Goal: Task Accomplishment & Management: Use online tool/utility

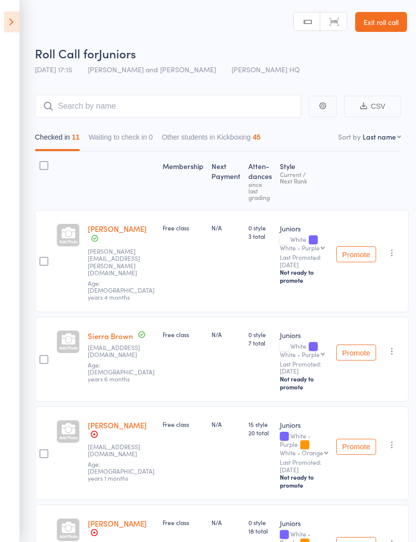
click at [15, 17] on icon at bounding box center [11, 21] width 15 height 21
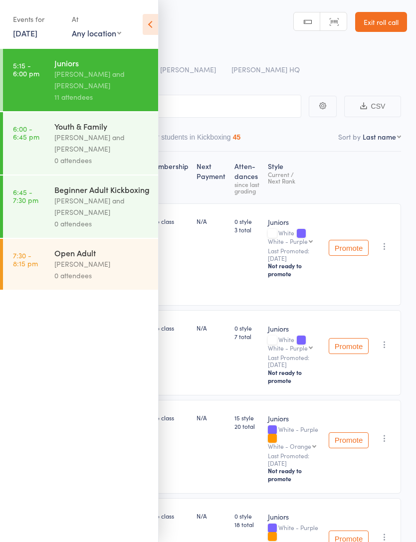
click at [88, 142] on div "[PERSON_NAME] and [PERSON_NAME]" at bounding box center [101, 143] width 95 height 23
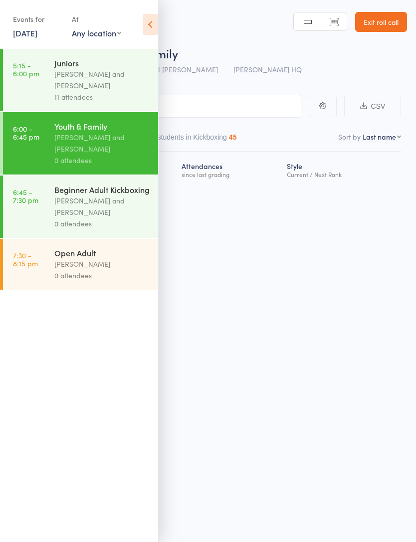
click at [153, 32] on icon at bounding box center [150, 24] width 15 height 21
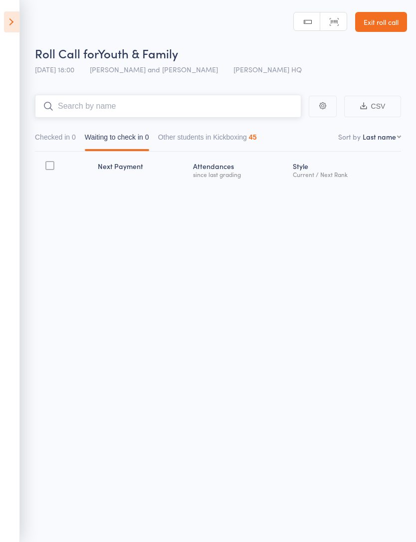
click at [192, 102] on input "search" at bounding box center [168, 106] width 266 height 23
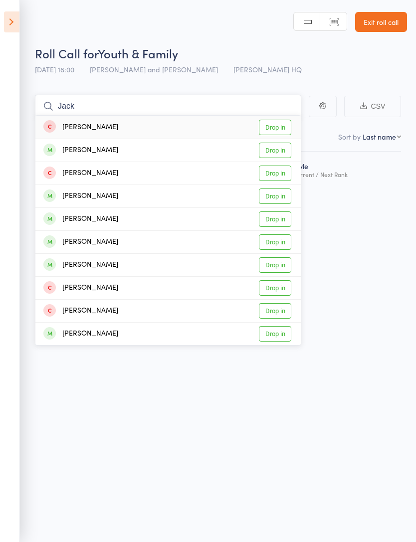
type input "Jack"
click at [278, 198] on link "Drop in" at bounding box center [275, 195] width 32 height 15
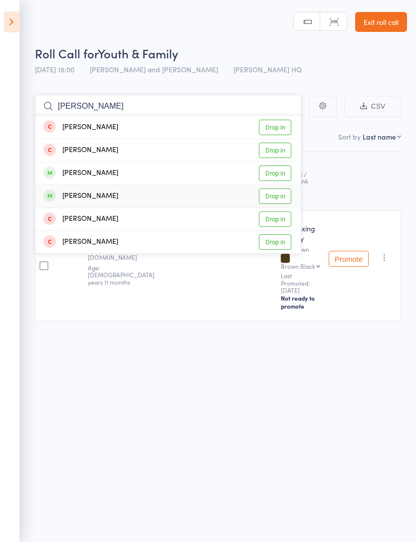
type input "[PERSON_NAME]"
click at [280, 194] on link "Drop in" at bounding box center [275, 195] width 32 height 15
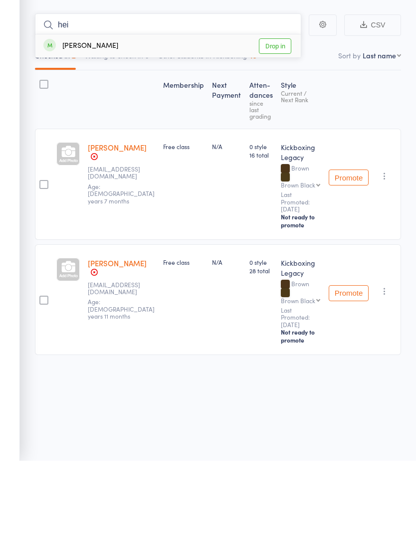
type input "hei"
click at [286, 120] on link "Drop in" at bounding box center [275, 127] width 32 height 15
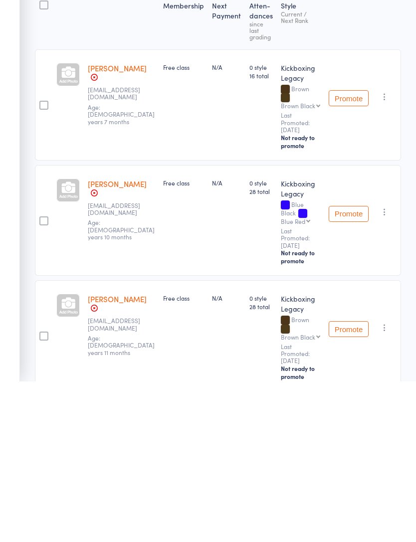
scroll to position [29, 0]
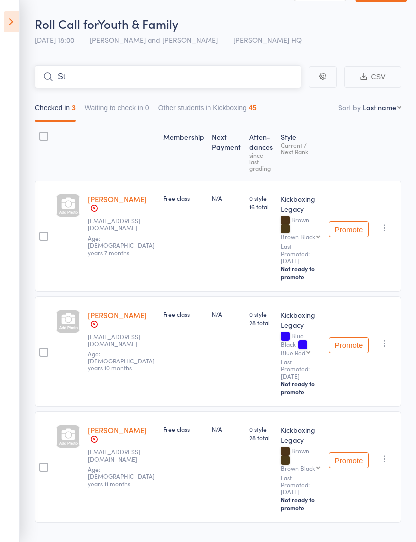
type input "S"
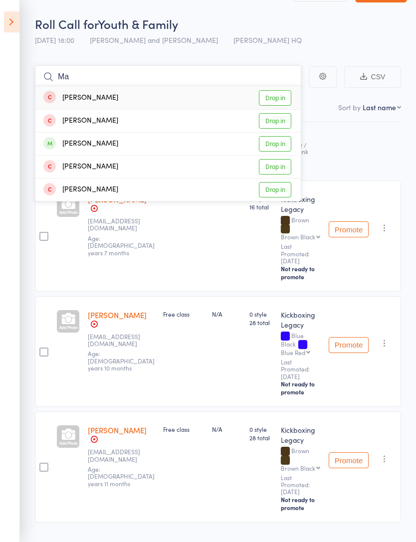
type input "M"
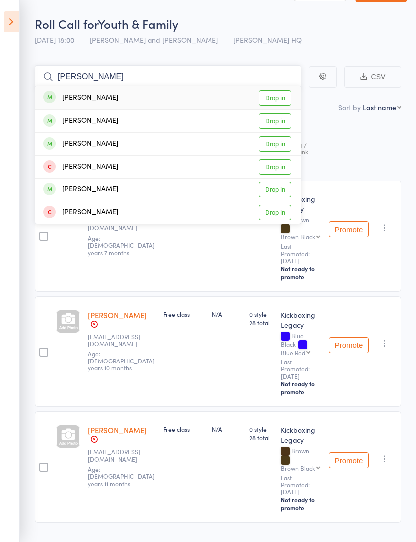
type input "[PERSON_NAME]"
click at [278, 99] on link "Drop in" at bounding box center [275, 97] width 32 height 15
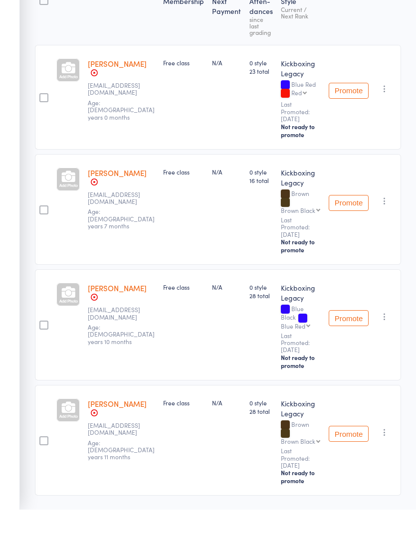
scroll to position [0, 0]
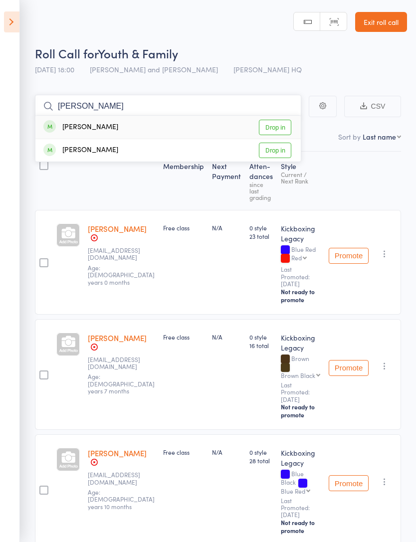
type input "[PERSON_NAME]"
click at [276, 122] on link "Drop in" at bounding box center [275, 127] width 32 height 15
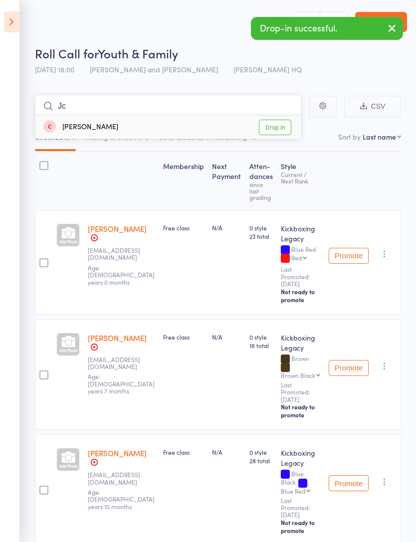
type input "J"
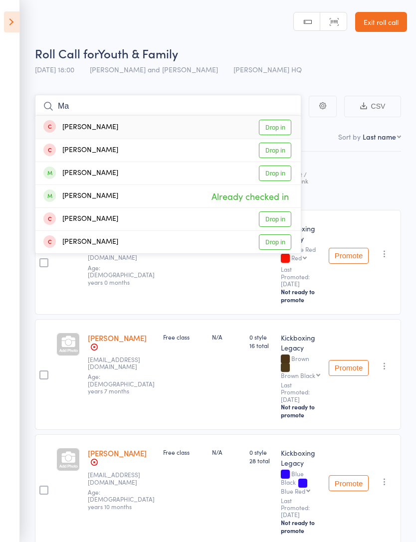
type input "M"
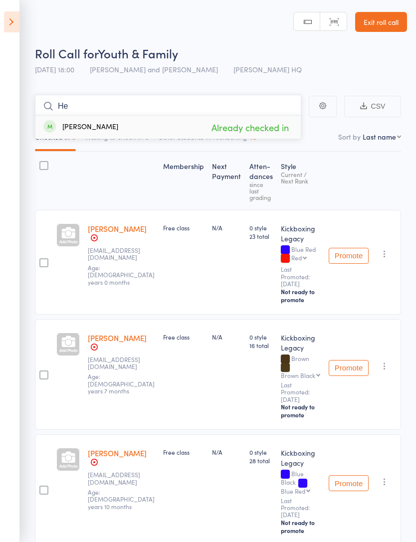
type input "H"
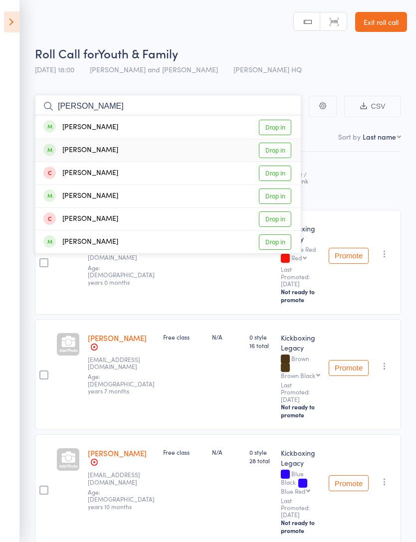
type input "[PERSON_NAME]"
click at [276, 149] on link "Drop in" at bounding box center [275, 150] width 32 height 15
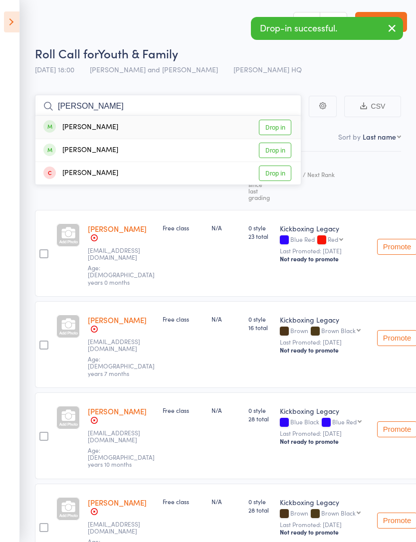
type input "[PERSON_NAME]"
click at [277, 149] on link "Drop in" at bounding box center [275, 150] width 32 height 15
type input "emiky"
click at [280, 128] on link "Drop in" at bounding box center [275, 127] width 32 height 15
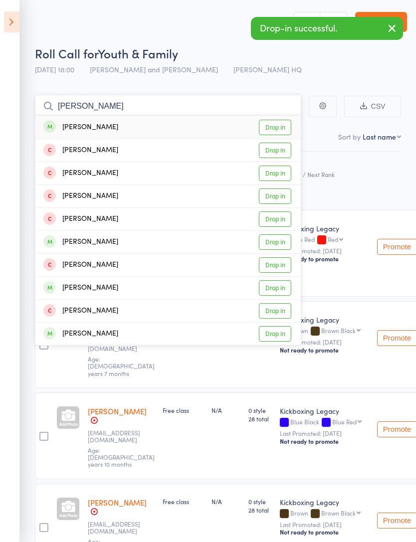
type input "[PERSON_NAME]"
click at [278, 290] on link "Drop in" at bounding box center [275, 287] width 32 height 15
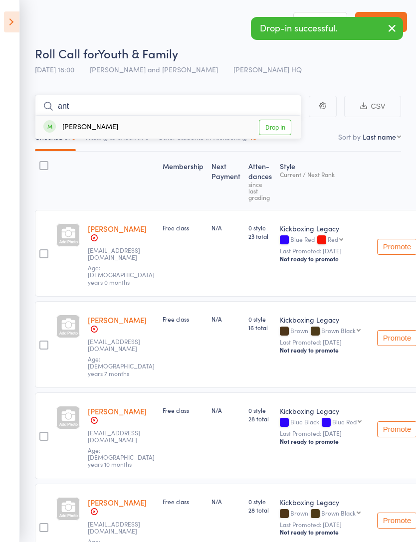
type input "ant"
click at [269, 131] on link "Drop in" at bounding box center [275, 127] width 32 height 15
